Goal: Transaction & Acquisition: Purchase product/service

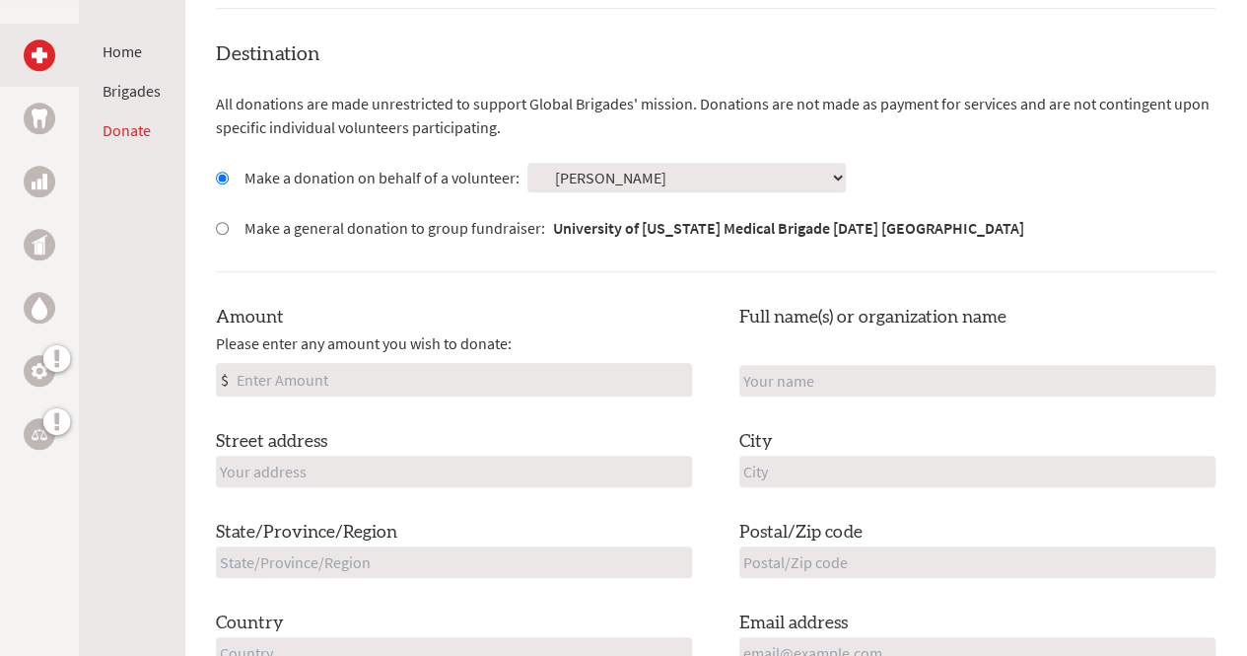
scroll to position [528, 0]
click at [404, 378] on input "Amount" at bounding box center [462, 378] width 458 height 32
type input "472.00"
click at [789, 374] on input "text" at bounding box center [977, 379] width 476 height 32
type input "[PERSON_NAME]"
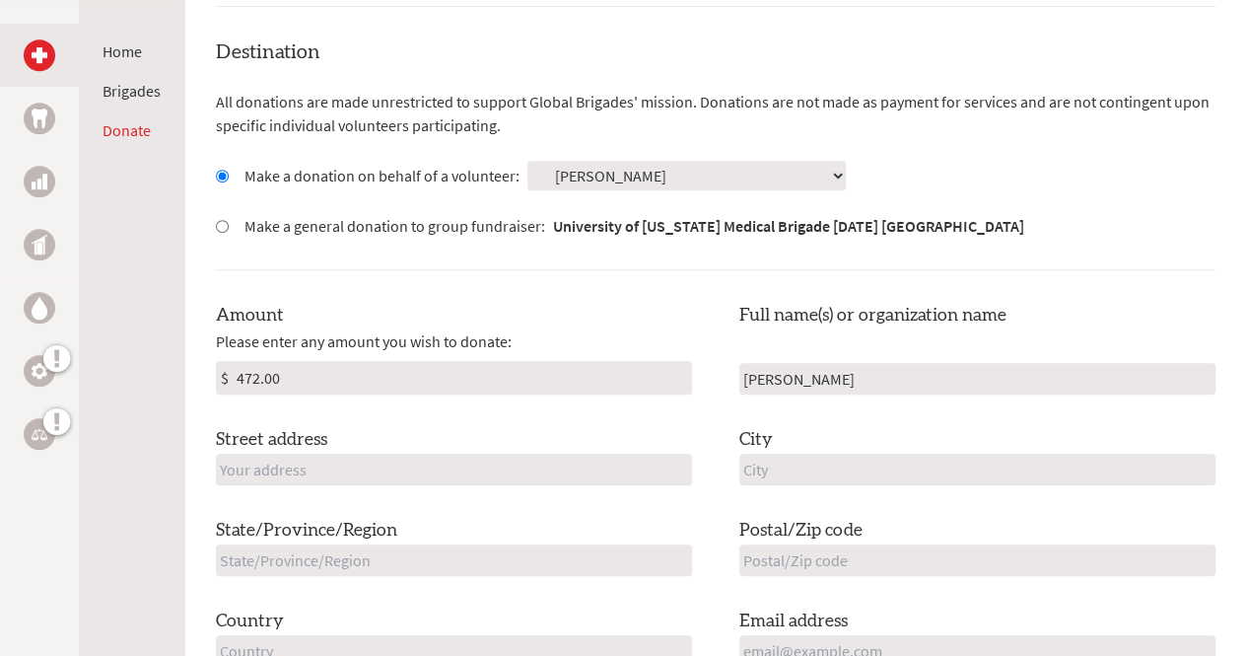
click at [592, 482] on input "text" at bounding box center [454, 470] width 476 height 32
type input "[STREET_ADDRESS]"
type input "Q"
type input "Wilbraham"
type input "[US_STATE]"
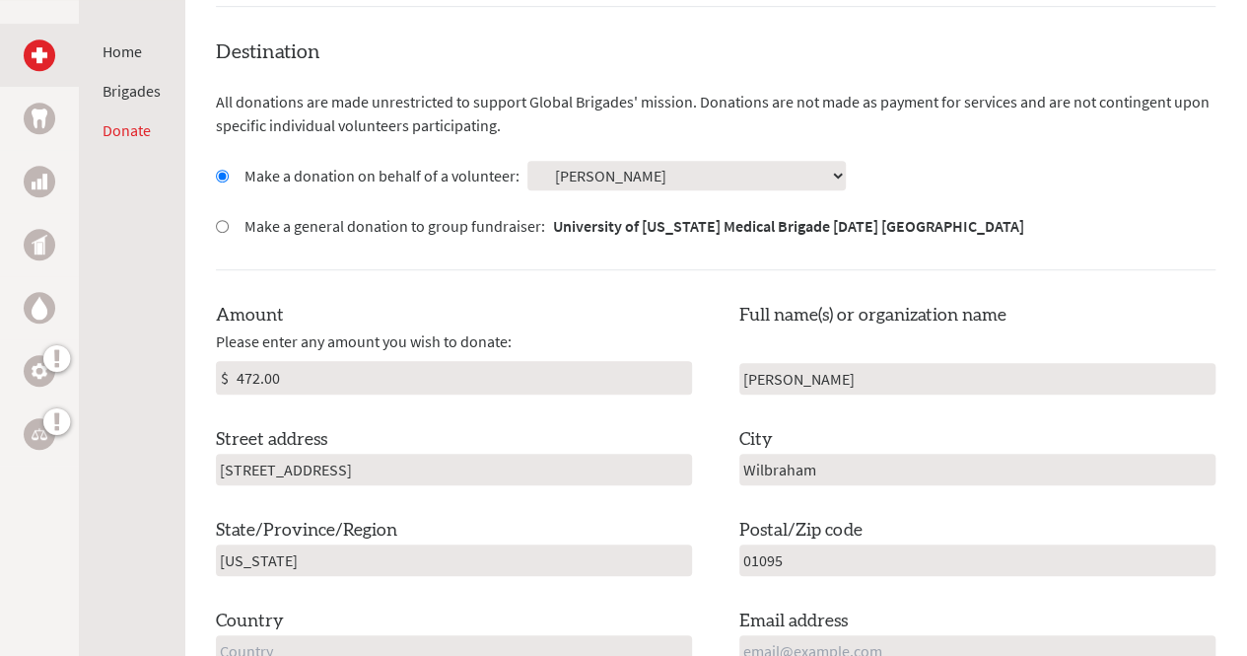
scroll to position [664, 0]
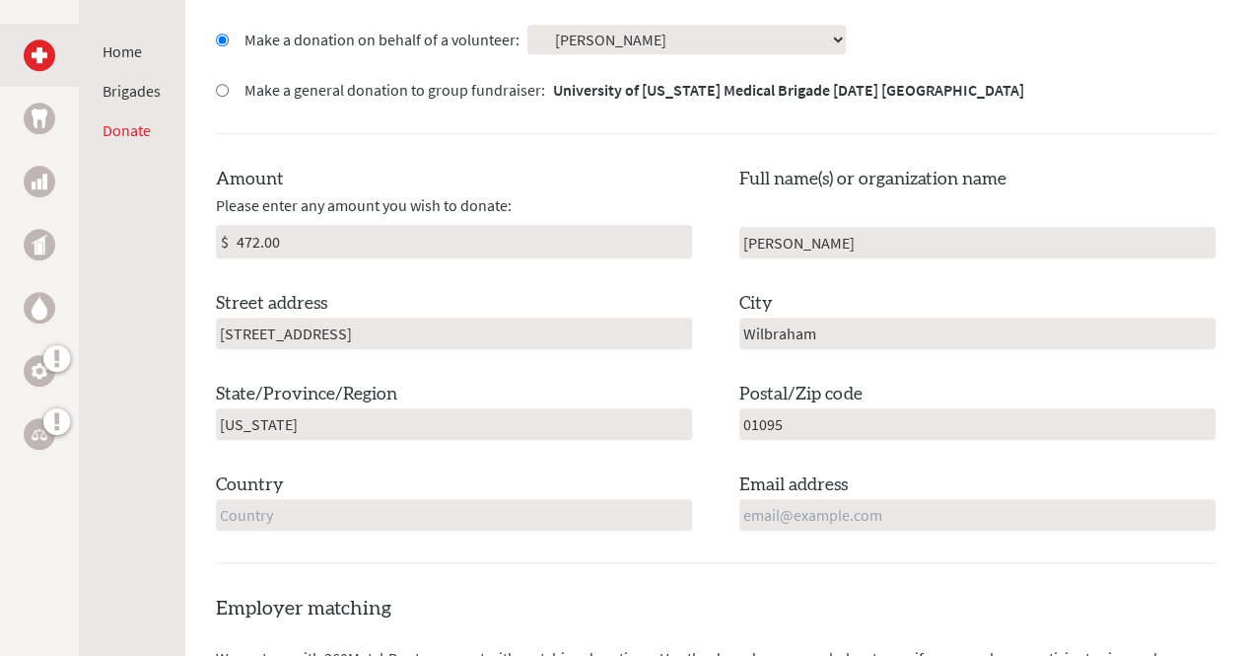
type input "01095"
type input "[GEOGRAPHIC_DATA]"
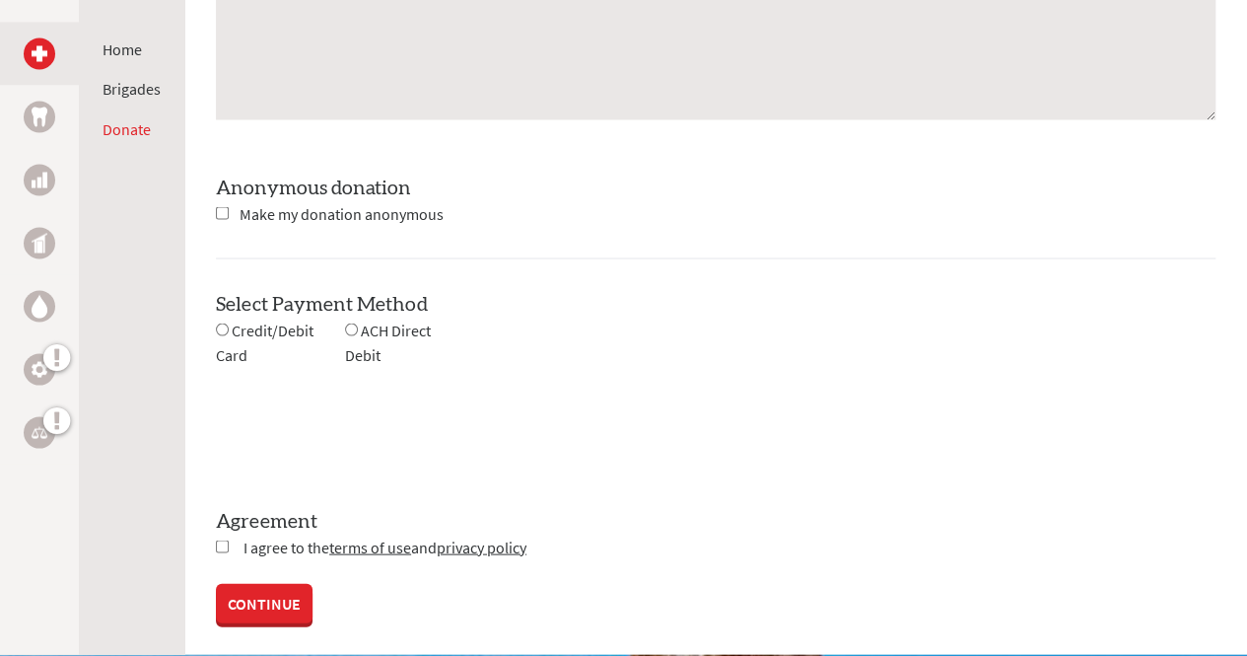
scroll to position [1771, 0]
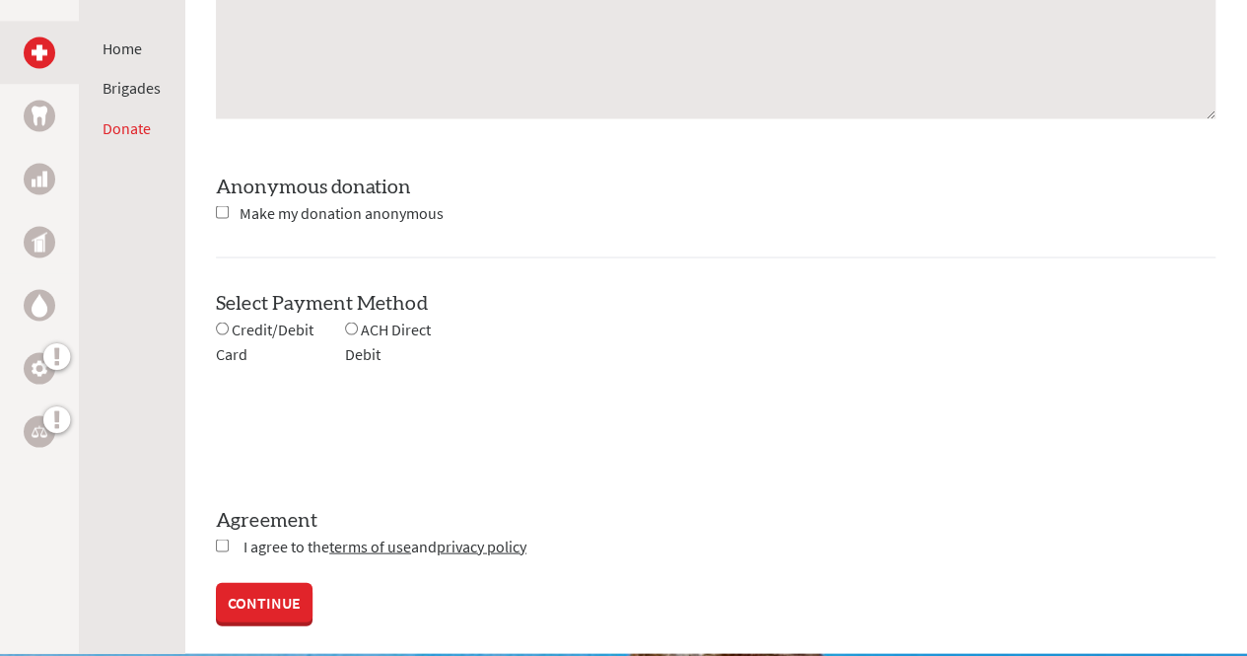
type input "[EMAIL_ADDRESS][DOMAIN_NAME]"
click at [220, 324] on input "radio" at bounding box center [222, 327] width 13 height 13
radio input "true"
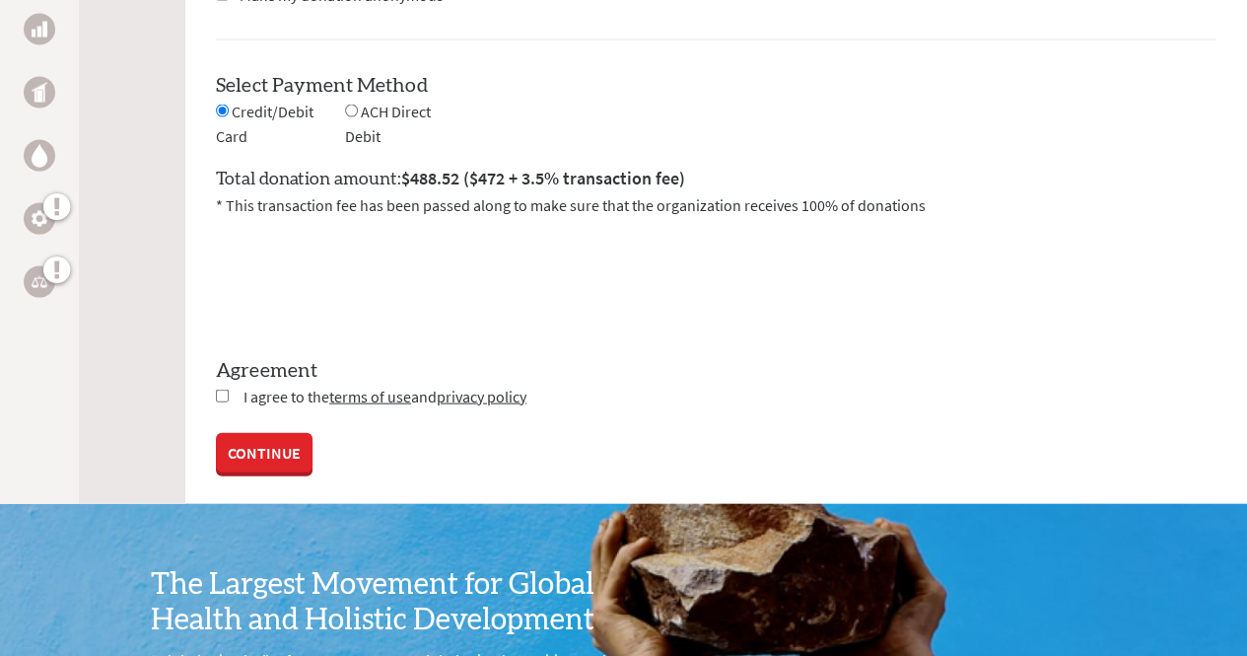
scroll to position [1991, 0]
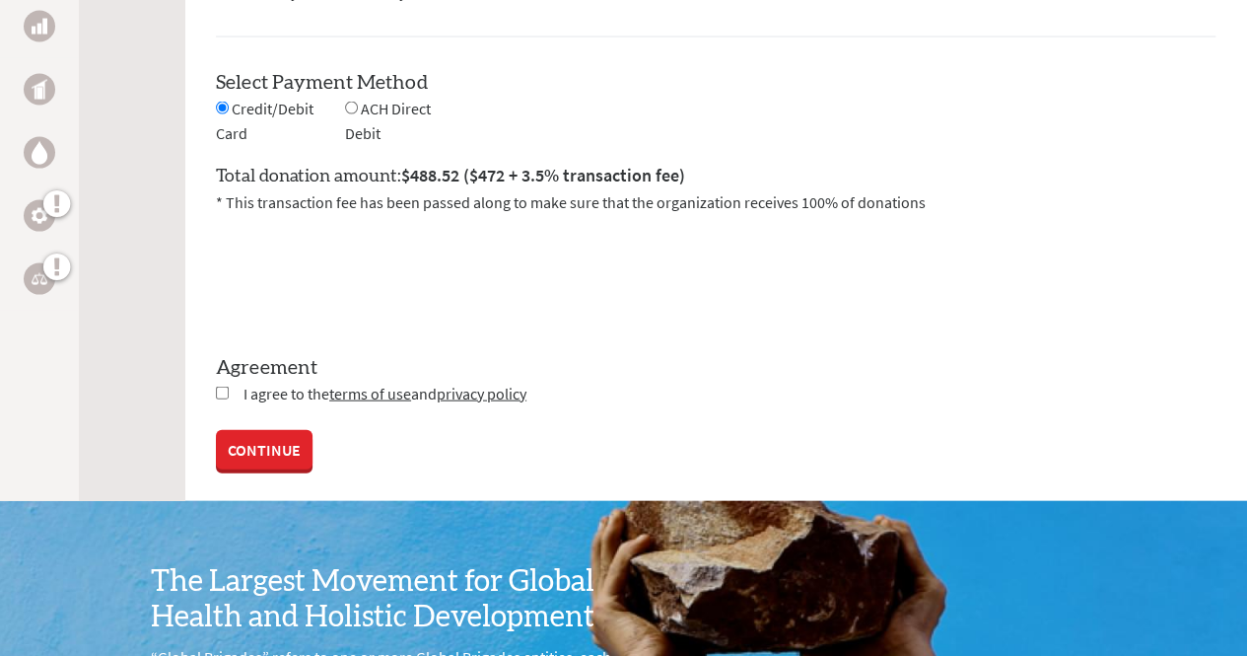
click at [221, 394] on input "checkbox" at bounding box center [222, 393] width 13 height 13
checkbox input "true"
click at [253, 456] on link "CONTINUE" at bounding box center [264, 451] width 97 height 39
